Goal: Complete application form

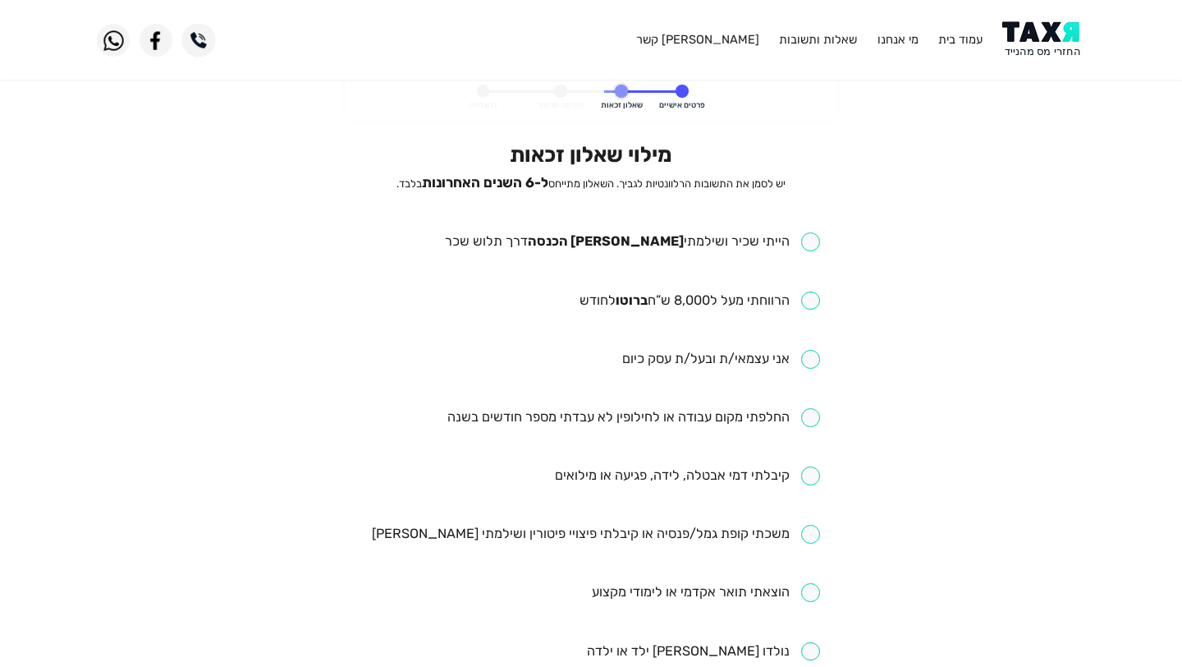
click at [811, 244] on input "checkbox" at bounding box center [632, 241] width 375 height 19
checkbox input "true"
click at [815, 300] on input "checkbox" at bounding box center [700, 300] width 241 height 19
checkbox input "true"
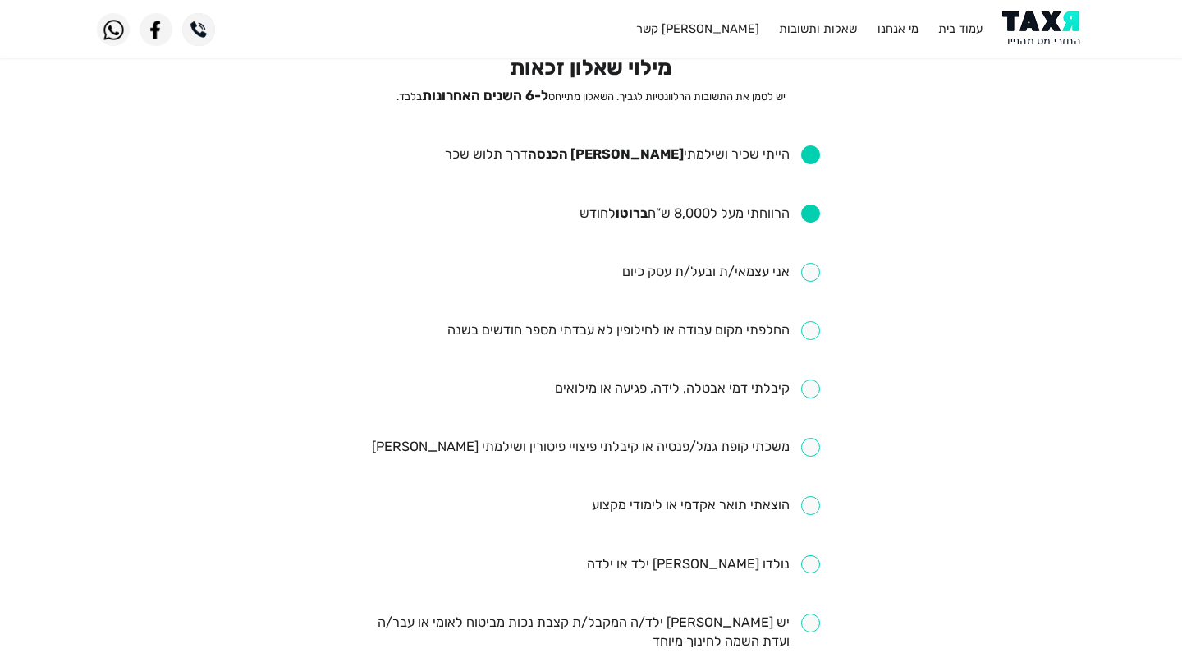
scroll to position [90, 0]
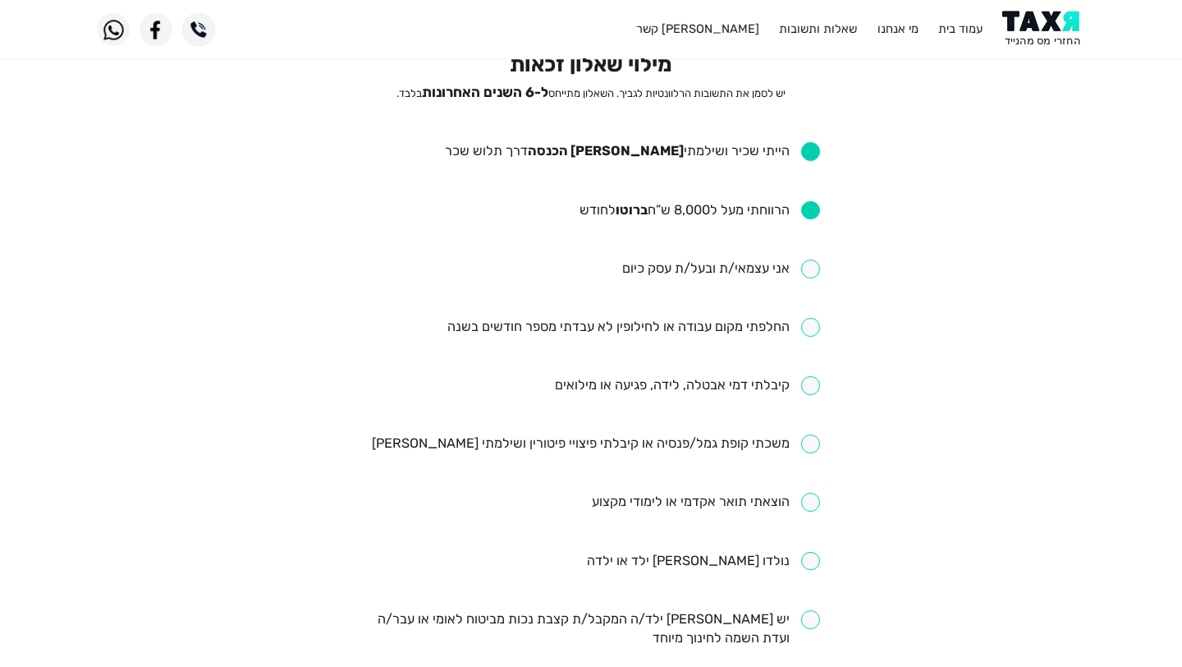
click at [809, 326] on input "checkbox" at bounding box center [633, 327] width 373 height 19
checkbox input "true"
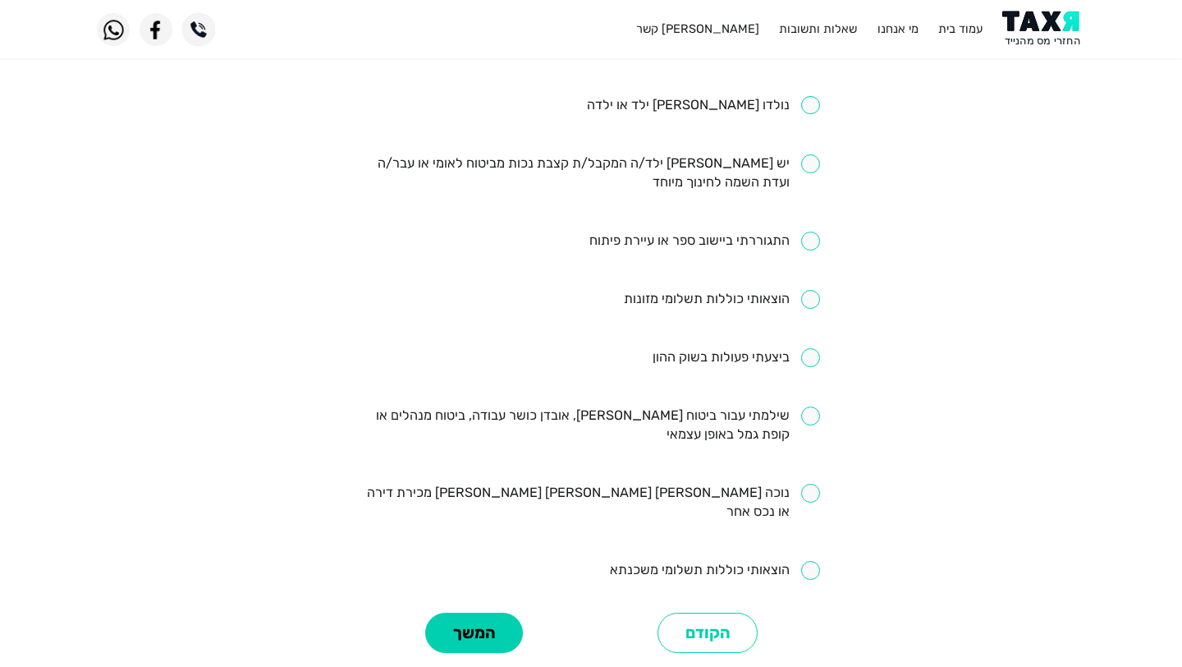
scroll to position [559, 0]
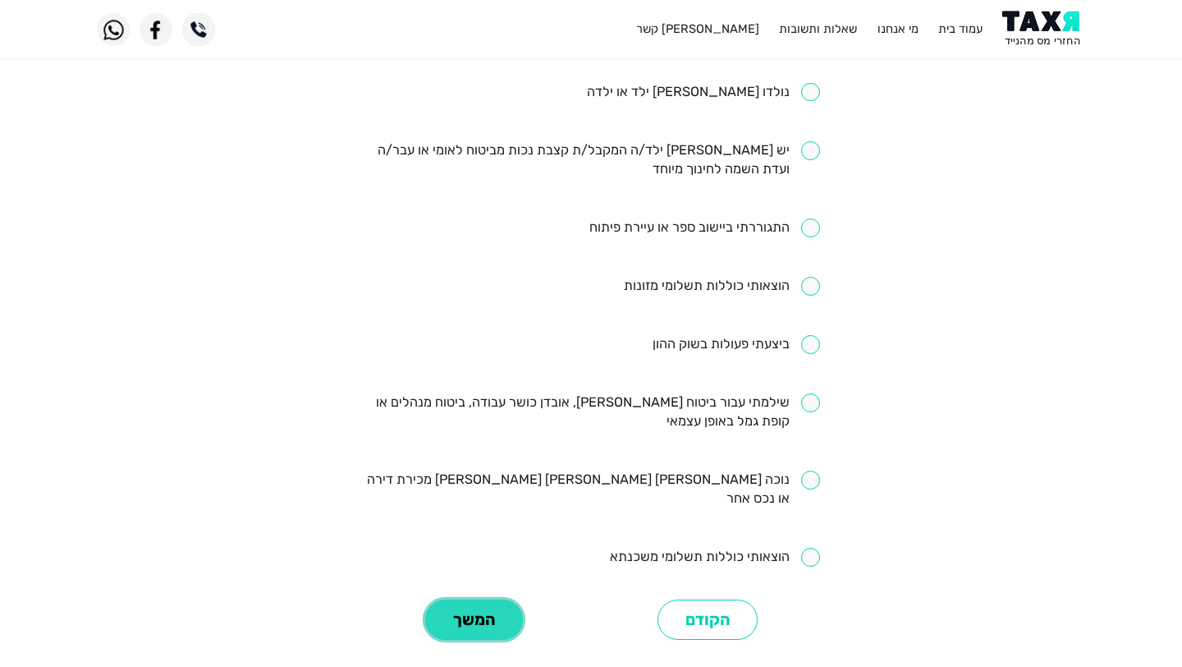
click at [495, 599] on button "המשך" at bounding box center [474, 619] width 98 height 40
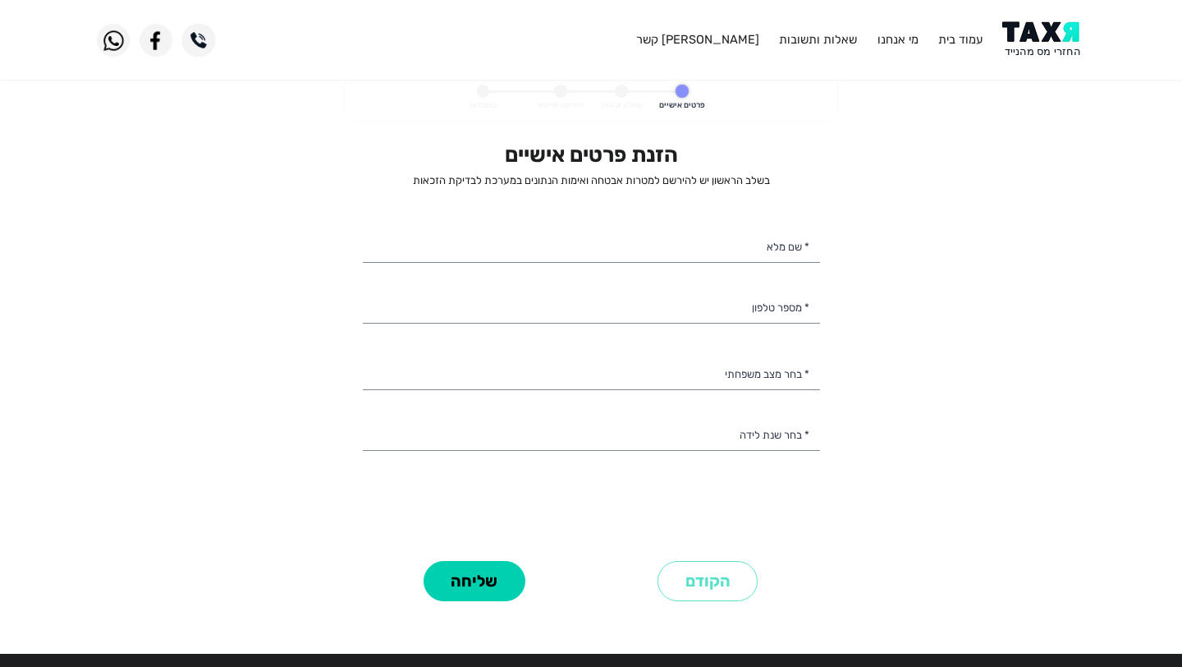
select select
